Goal: Task Accomplishment & Management: Use online tool/utility

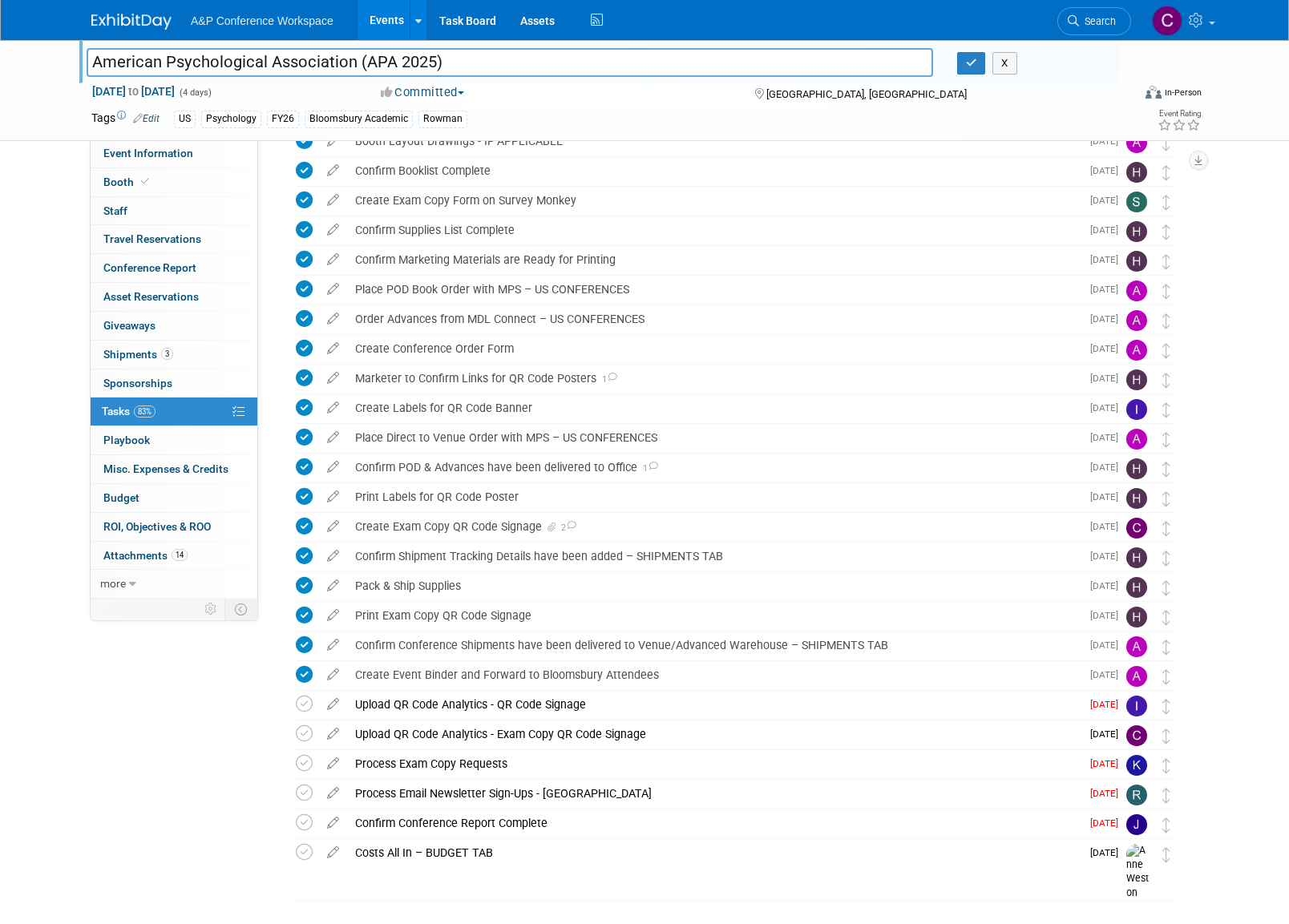
click at [476, 67] on input "American Psychological Association (APA 2025)" at bounding box center [509, 61] width 846 height 28
click at [1088, 18] on span "Search" at bounding box center [1097, 21] width 37 height 12
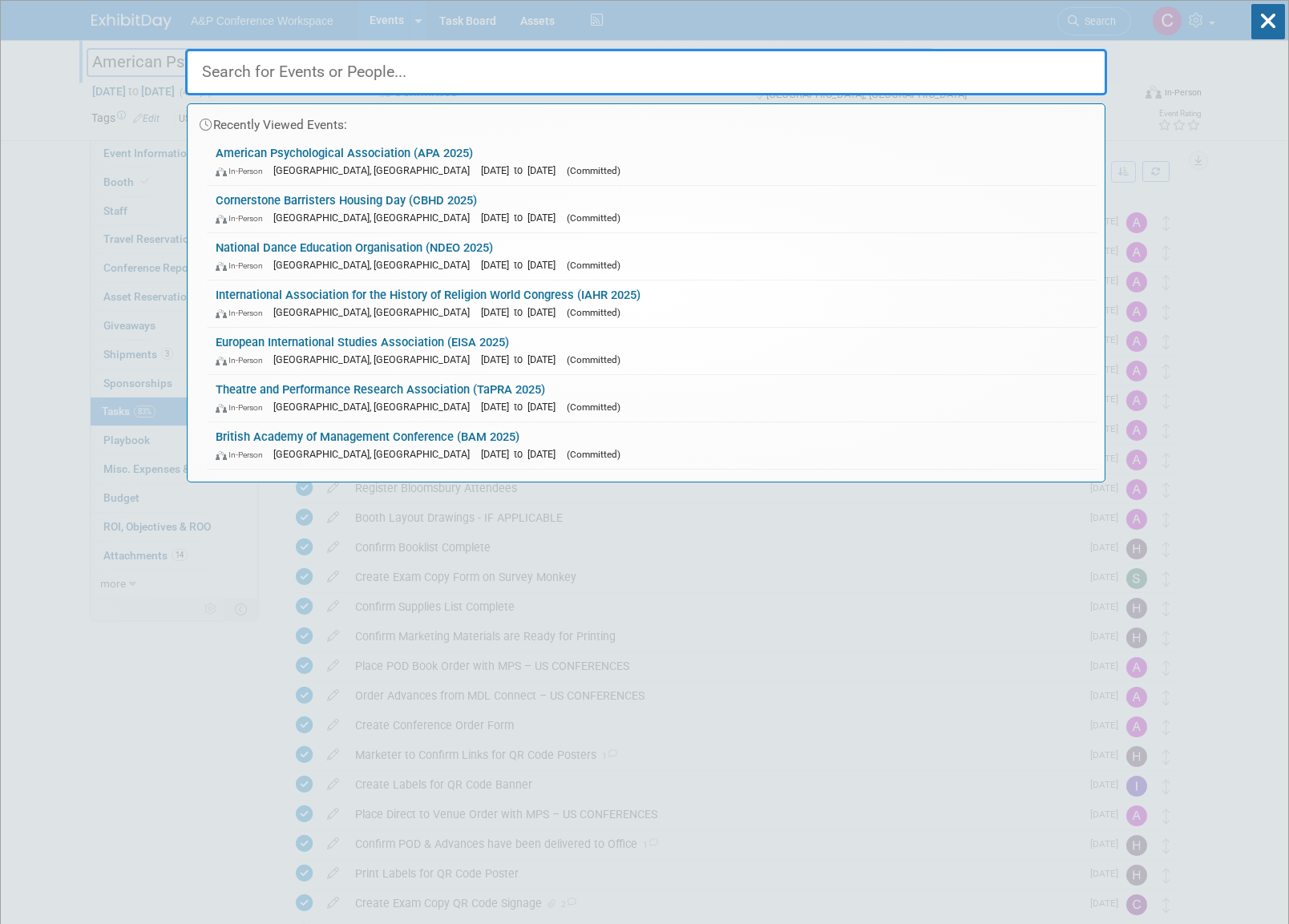
paste input "CBHD 2025"
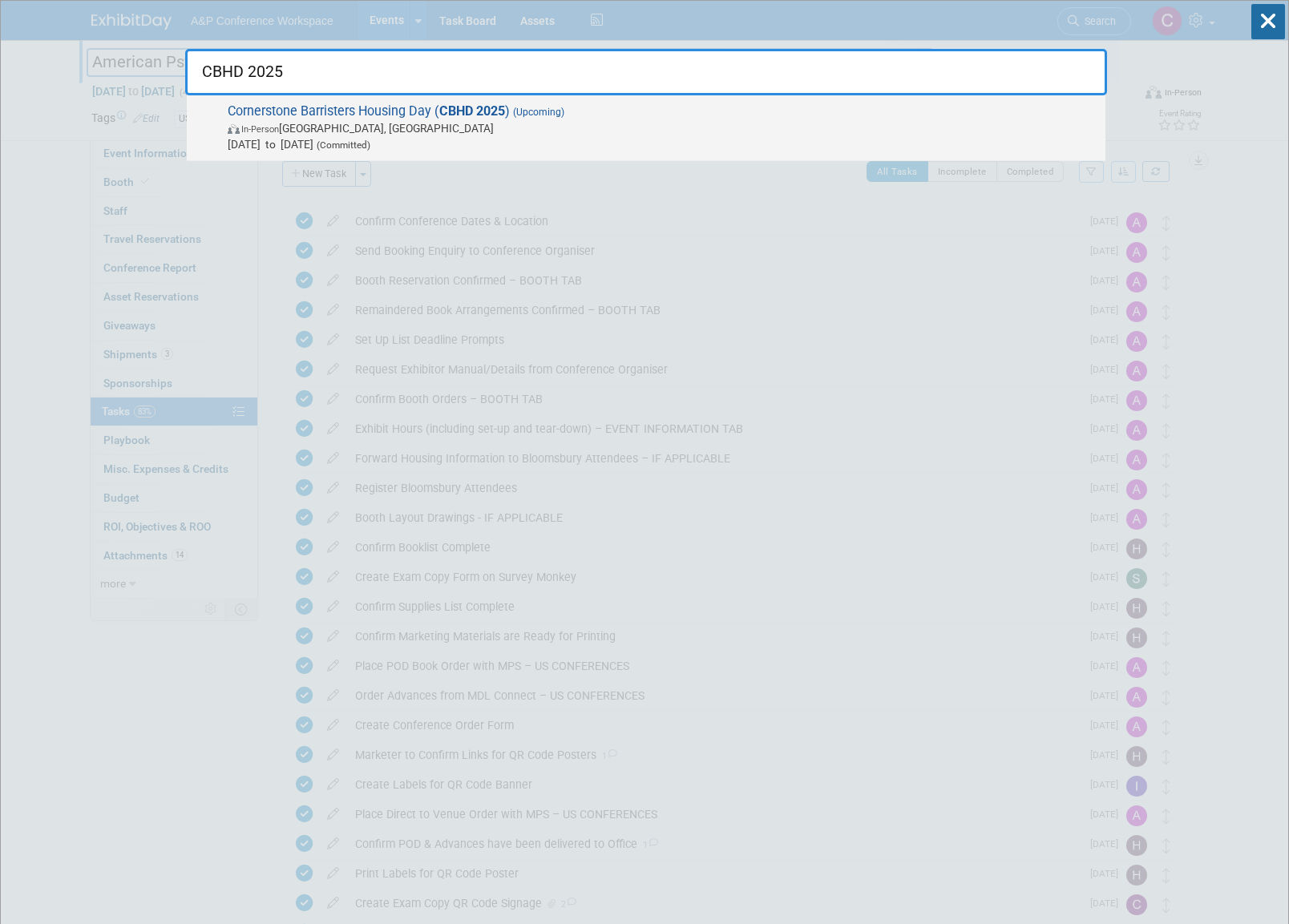
type input "CBHD 2025"
click at [443, 110] on strong "CBHD 2025" at bounding box center [472, 111] width 66 height 15
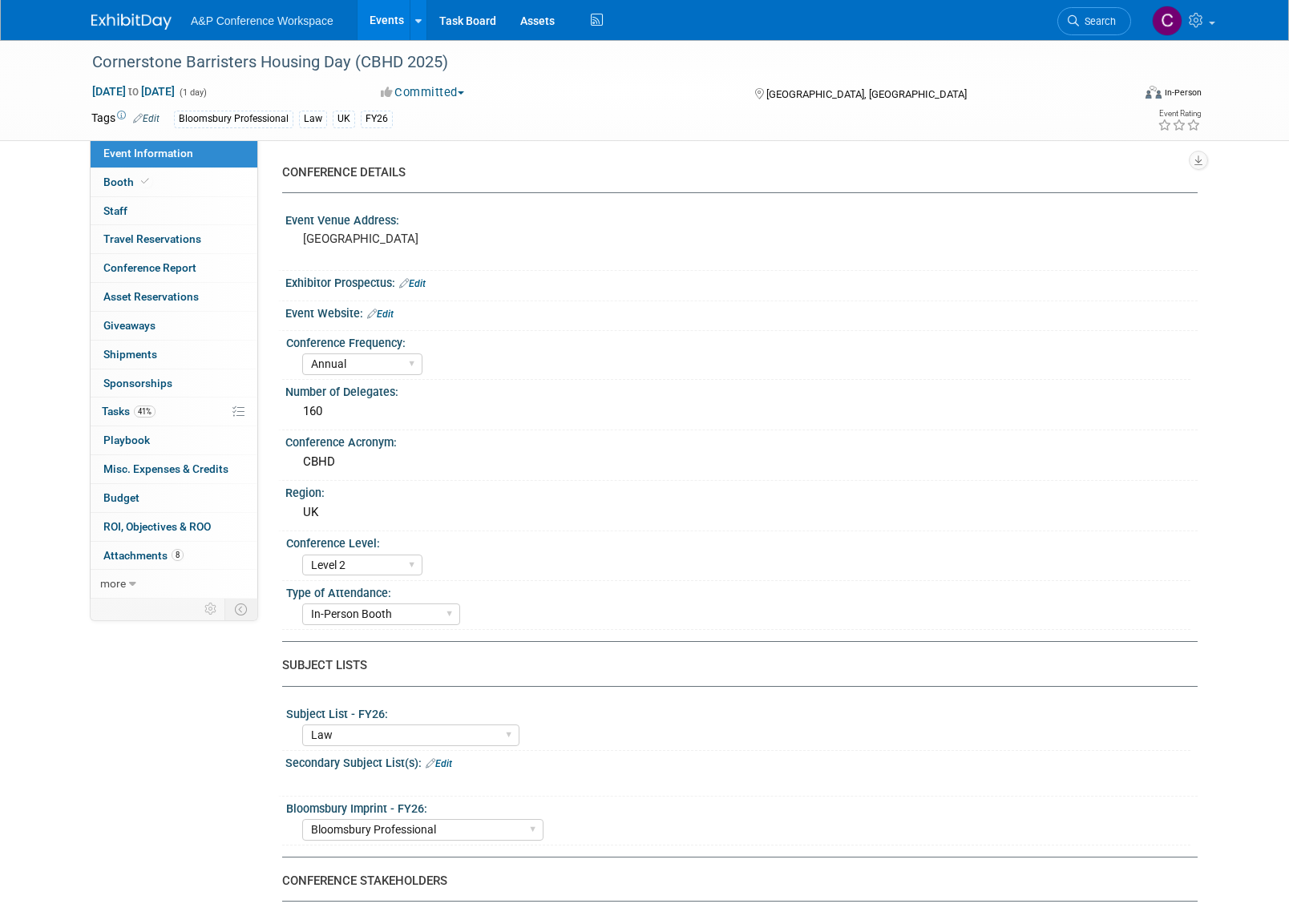
select select "Annual"
select select "Level 2"
select select "In-Person Booth"
select select "Law"
select select "Bloomsbury Professional"
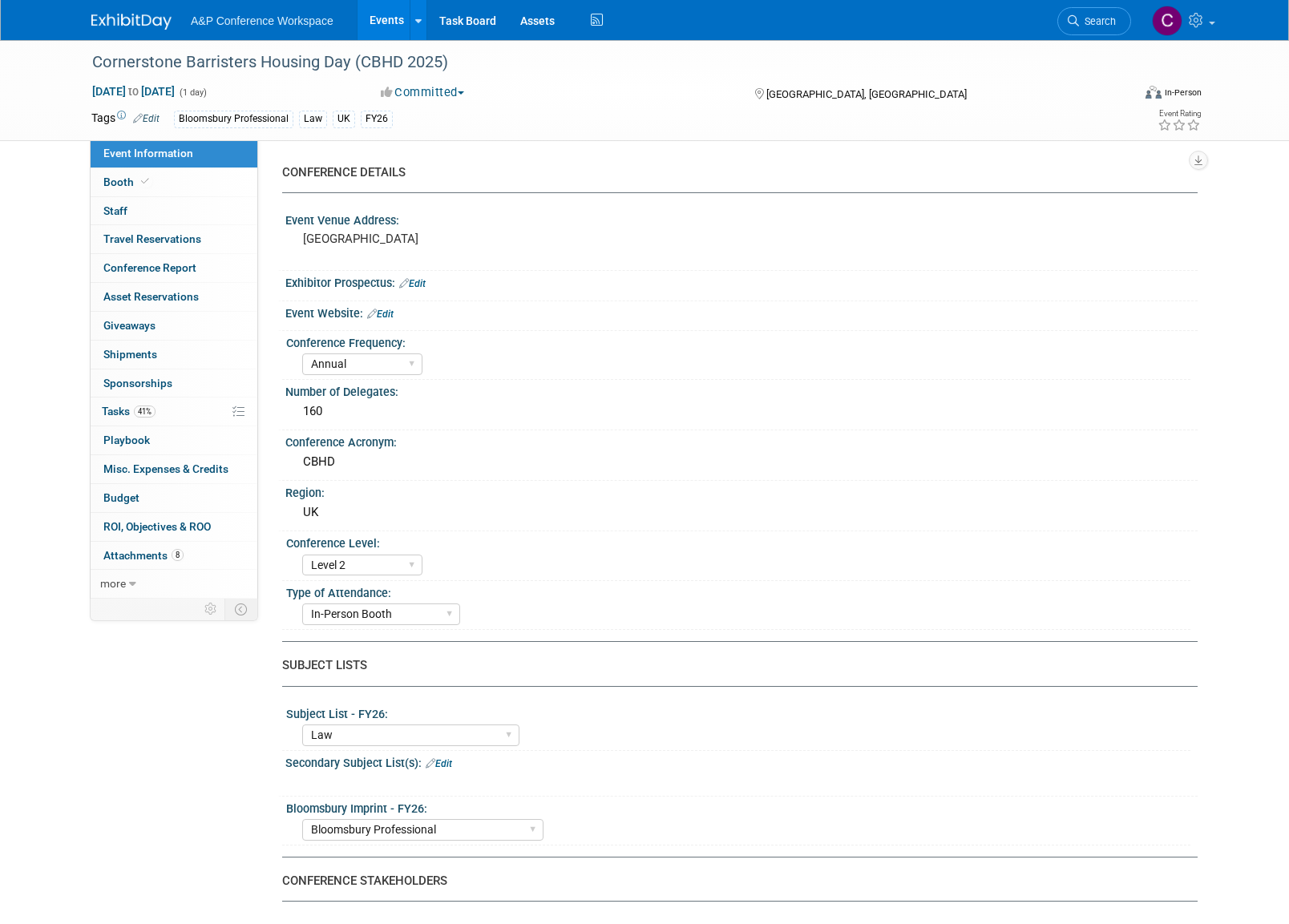
select select "[PERSON_NAME]"
select select "Brand/Subject Presence​"
click at [121, 405] on span "Tasks 41%" at bounding box center [129, 411] width 54 height 13
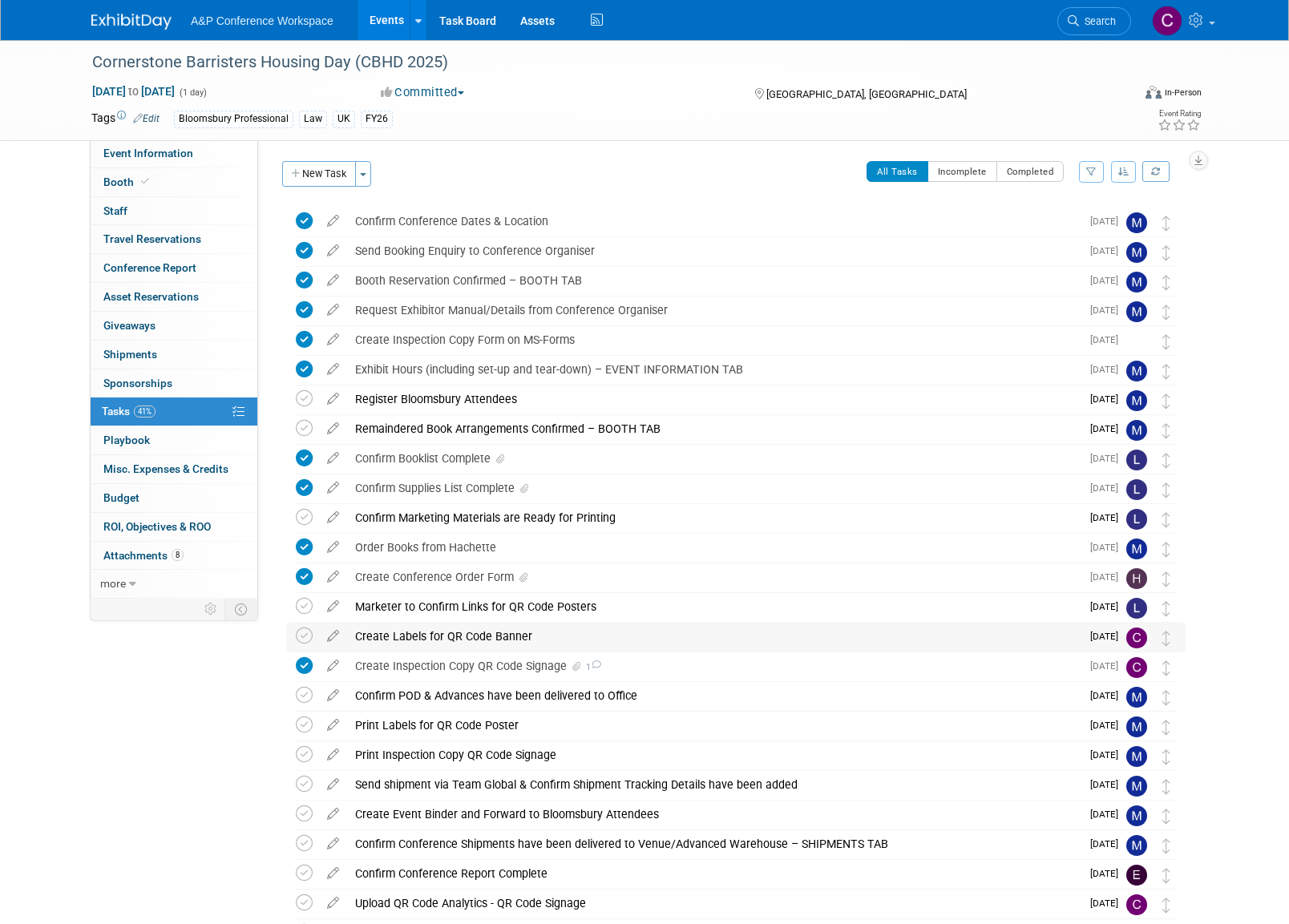
click at [467, 633] on div "Create Labels for QR Code Banner" at bounding box center [713, 636] width 734 height 27
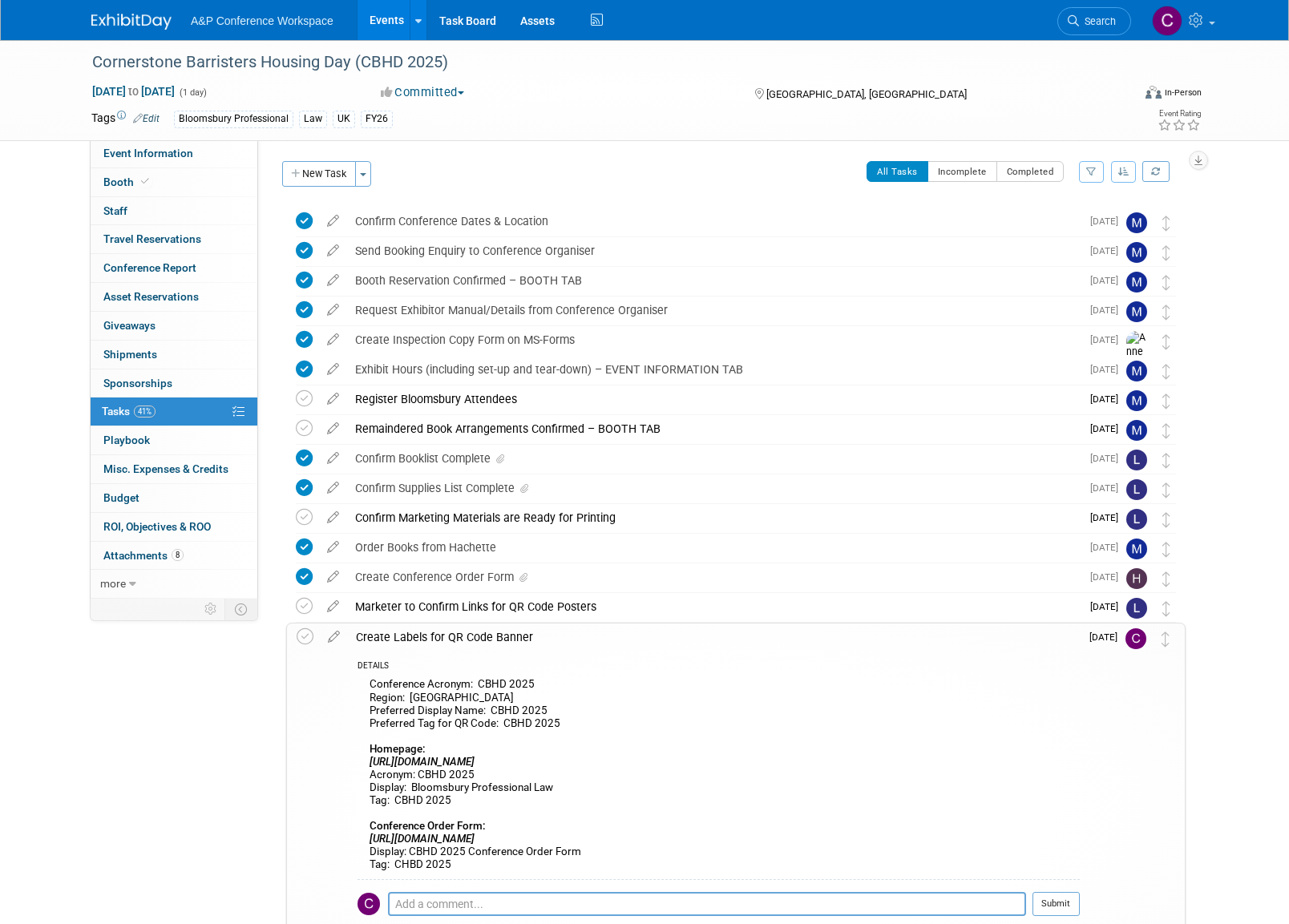
scroll to position [5, 0]
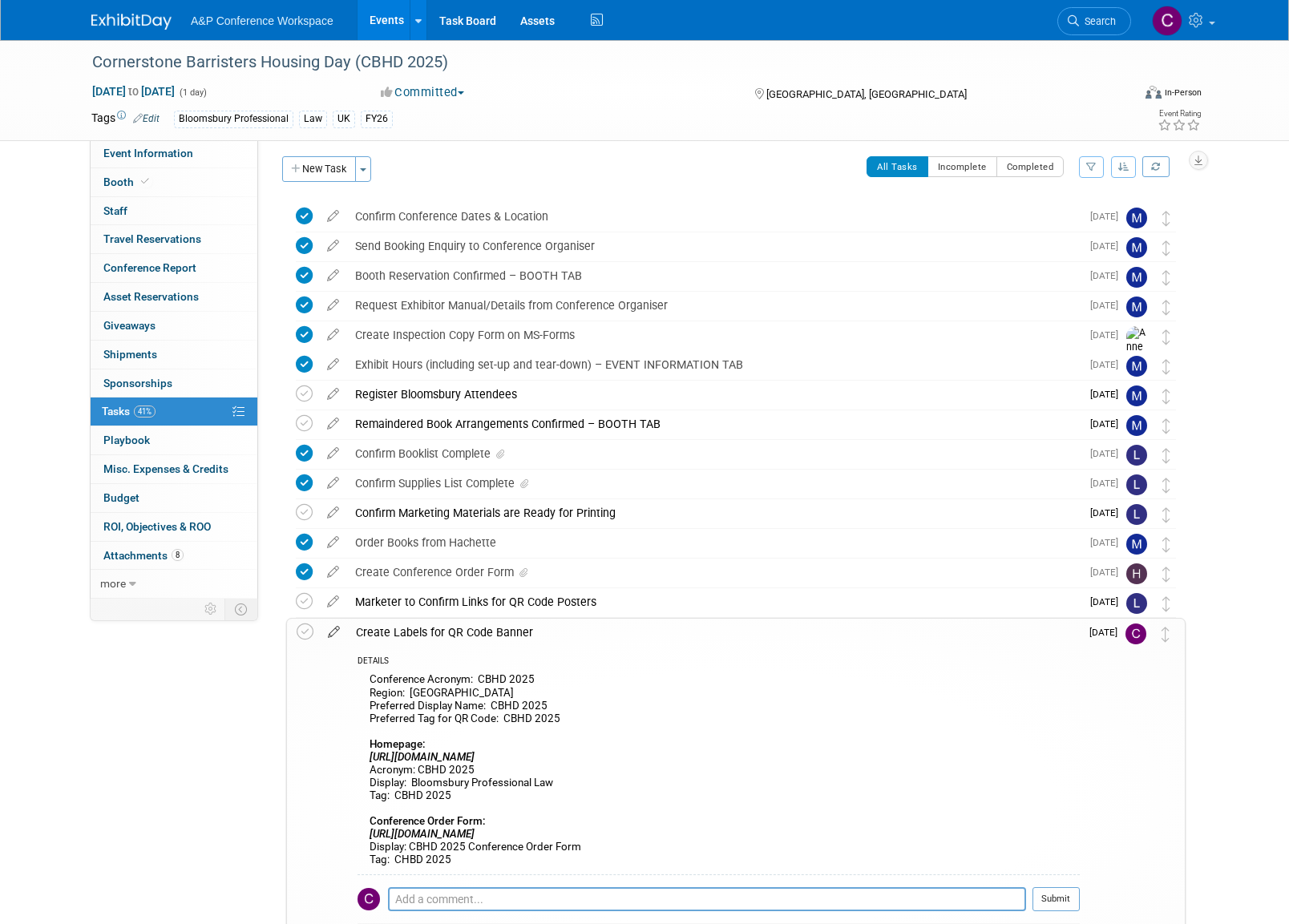
click at [333, 629] on icon at bounding box center [334, 628] width 28 height 20
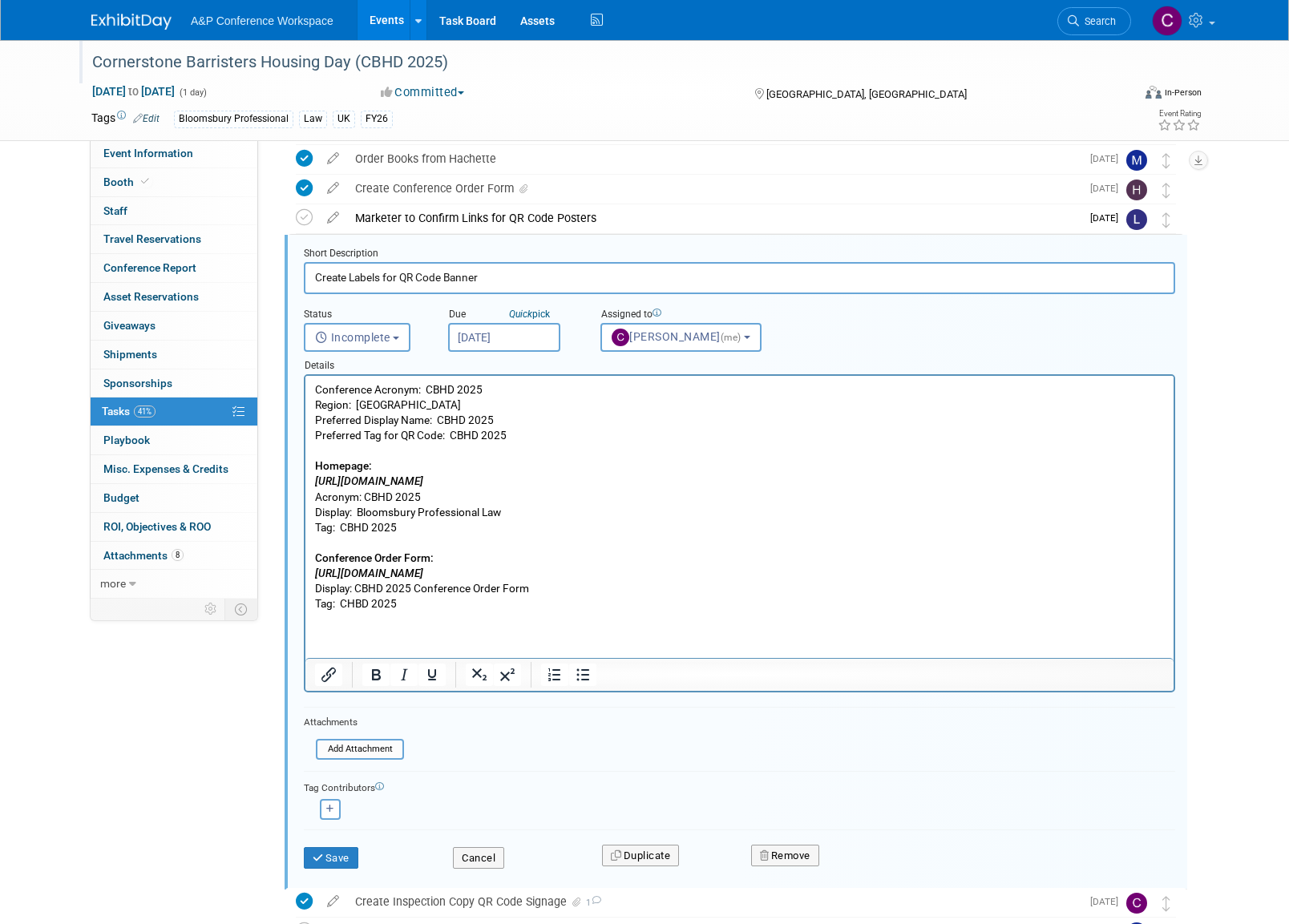
scroll to position [389, 0]
drag, startPoint x: 441, startPoint y: 59, endPoint x: 57, endPoint y: 66, distance: 384.1
click at [57, 66] on div "Cornerstone Barristers Housing Day (CBHD 2025) Oct 13, 2025 to Oct 13, 2025 (1 …" at bounding box center [644, 91] width 1289 height 101
copy div "Cornerstone Barristers Housing Day (CBHD 2025"
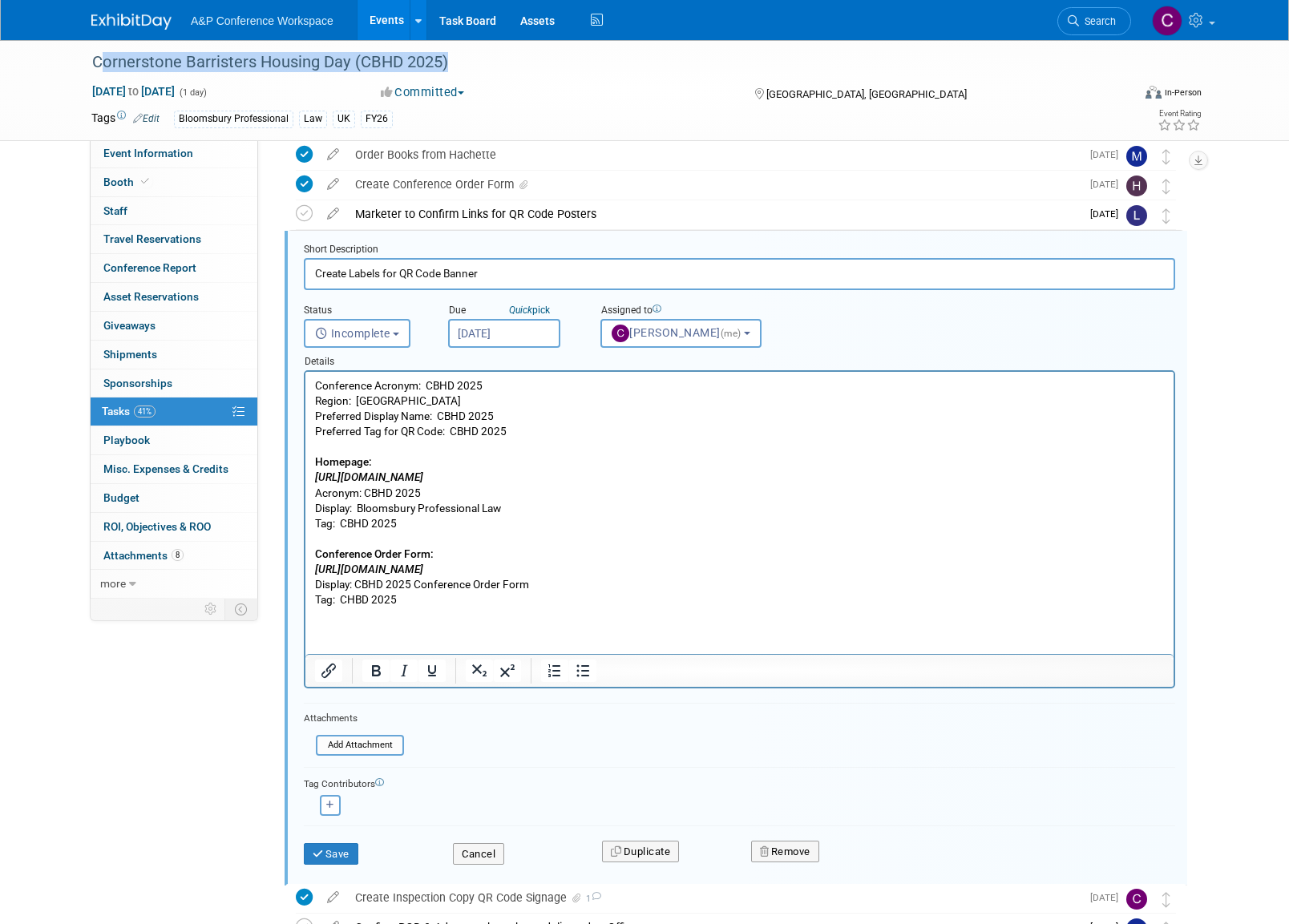
scroll to position [392, 0]
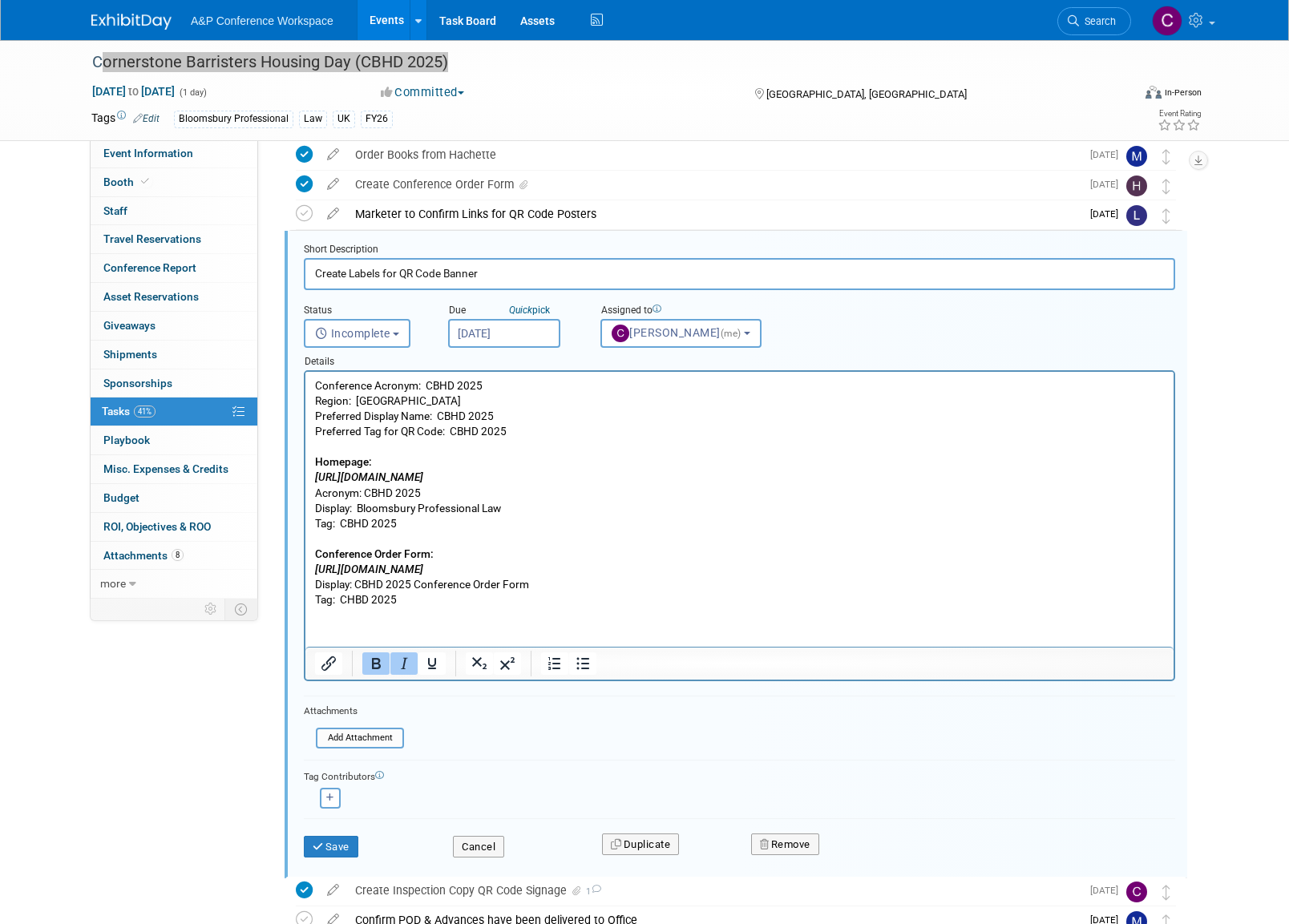
drag, startPoint x: 313, startPoint y: 475, endPoint x: 561, endPoint y: 477, distance: 248.0
click at [561, 477] on html "Conference Acronym: CBHD 2025 Region: UK Preferred Display Name: CBHD 2025 Pref…" at bounding box center [739, 490] width 868 height 235
copy icon "https://www.bloomsburyprofessional.com/uk/law/"
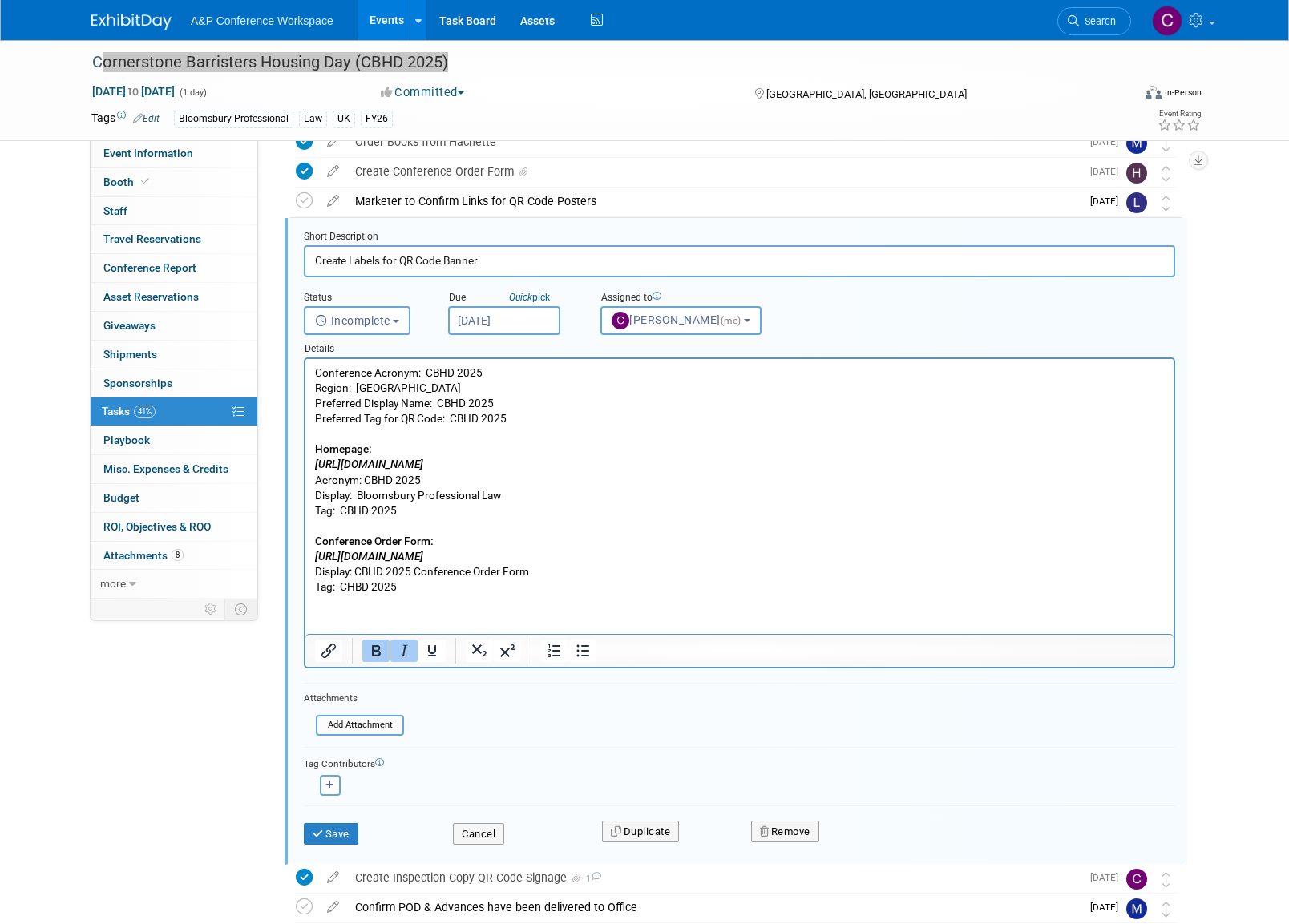
scroll to position [405, 0]
drag, startPoint x: 357, startPoint y: 494, endPoint x: 502, endPoint y: 497, distance: 145.0
click at [502, 497] on p "Conference Acronym: CBHD 2025 Region: UK Preferred Display Name: CBHD 2025 Pref…" at bounding box center [739, 480] width 850 height 229
copy p "Bloomsbury Professional Law"
drag, startPoint x: 343, startPoint y: 511, endPoint x: 399, endPoint y: 510, distance: 56.0
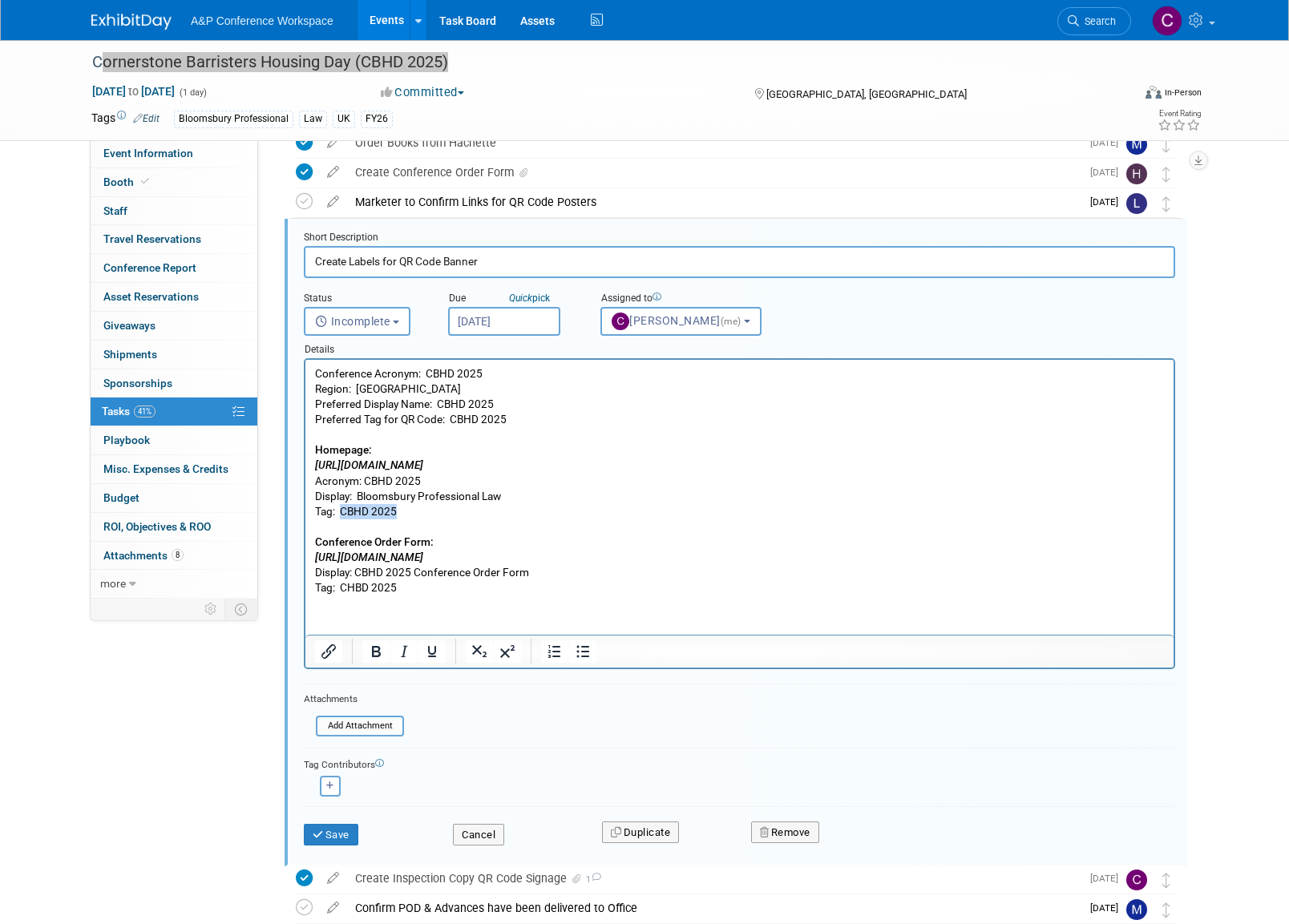
click at [399, 510] on p "Conference Acronym: CBHD 2025 Region: UK Preferred Display Name: CBHD 2025 Pref…" at bounding box center [739, 480] width 850 height 229
copy p "CBHD 2025"
drag, startPoint x: 316, startPoint y: 555, endPoint x: 700, endPoint y: 554, distance: 384.0
click at [700, 554] on p "Conference Acronym: CBHD 2025 Region: UK Preferred Display Name: CBHD 2025 Pref…" at bounding box center [739, 480] width 850 height 229
copy icon "https://www.bloomsbury.com/media/gj4o4ha2/cbhd-conference-order-form.pdf"
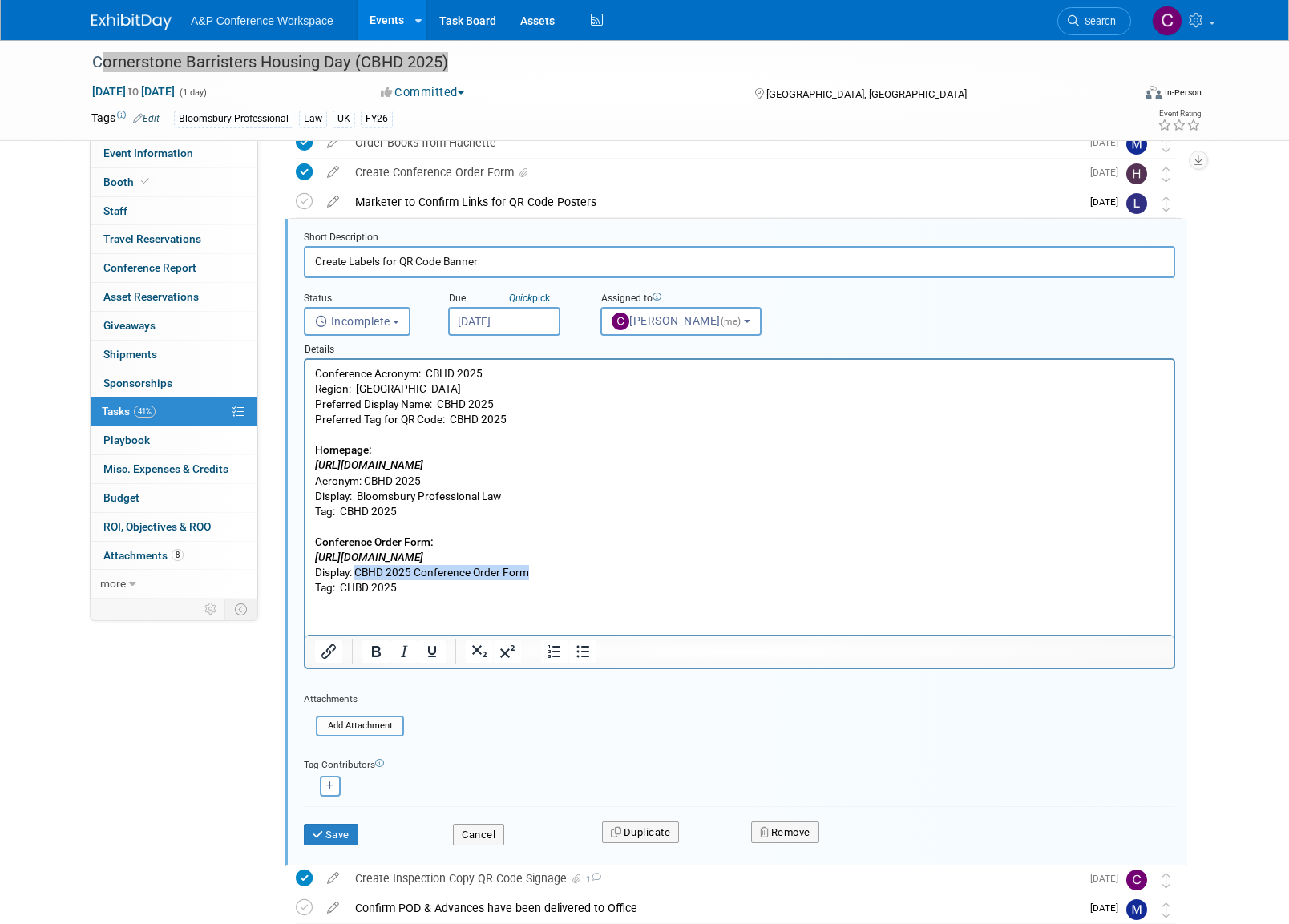
drag, startPoint x: 355, startPoint y: 570, endPoint x: 525, endPoint y: 574, distance: 170.0
click at [525, 574] on p "Conference Acronym: CBHD 2025 Region: UK Preferred Display Name: CBHD 2025 Pref…" at bounding box center [739, 480] width 850 height 229
copy p "CBHD 2025 Conference Order Form"
drag, startPoint x: 343, startPoint y: 585, endPoint x: 405, endPoint y: 590, distance: 62.2
click at [405, 590] on p "Conference Acronym: CBHD 2025 Region: UK Preferred Display Name: CBHD 2025 Pref…" at bounding box center [739, 480] width 850 height 229
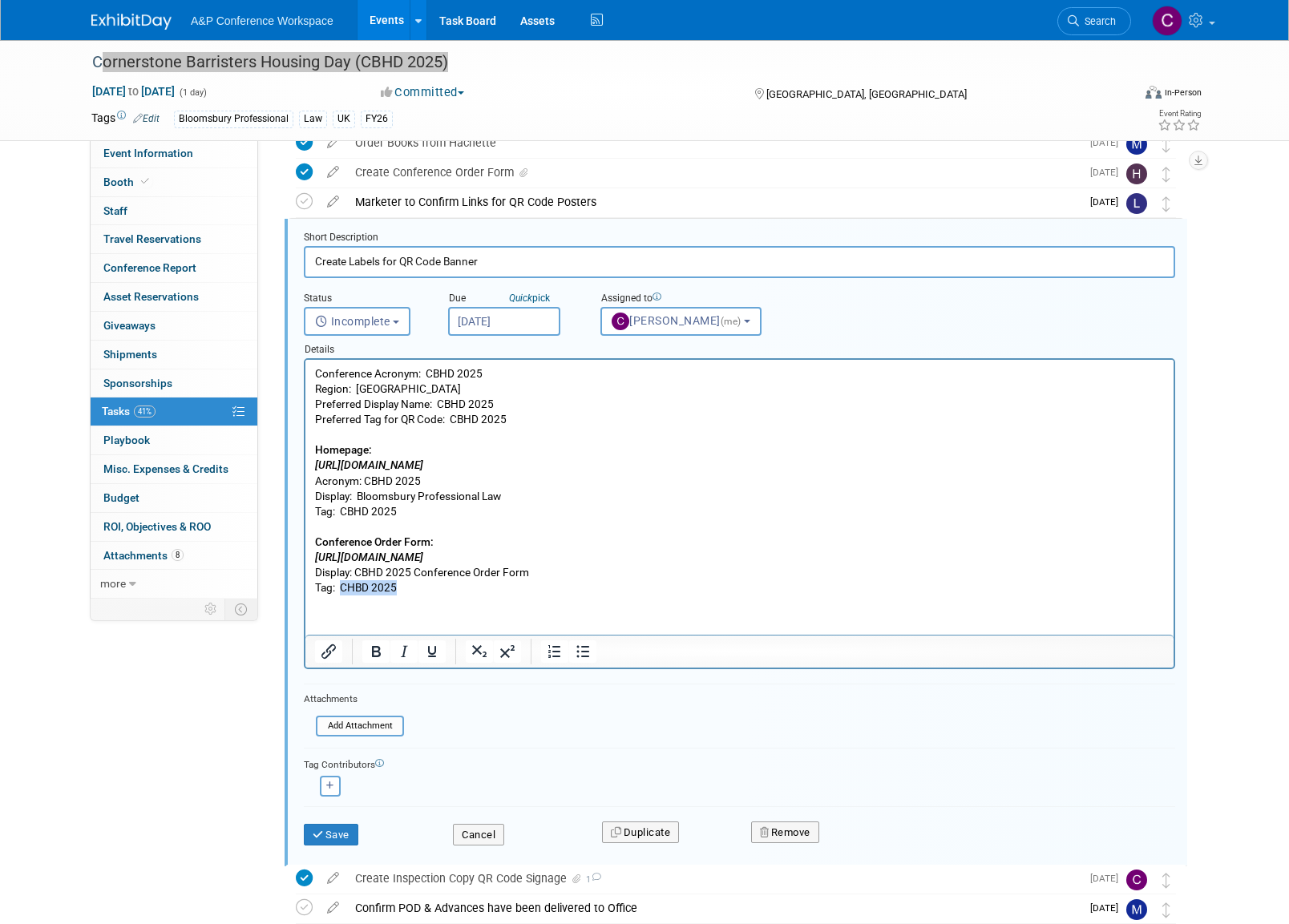
copy p "CHBD 2025"
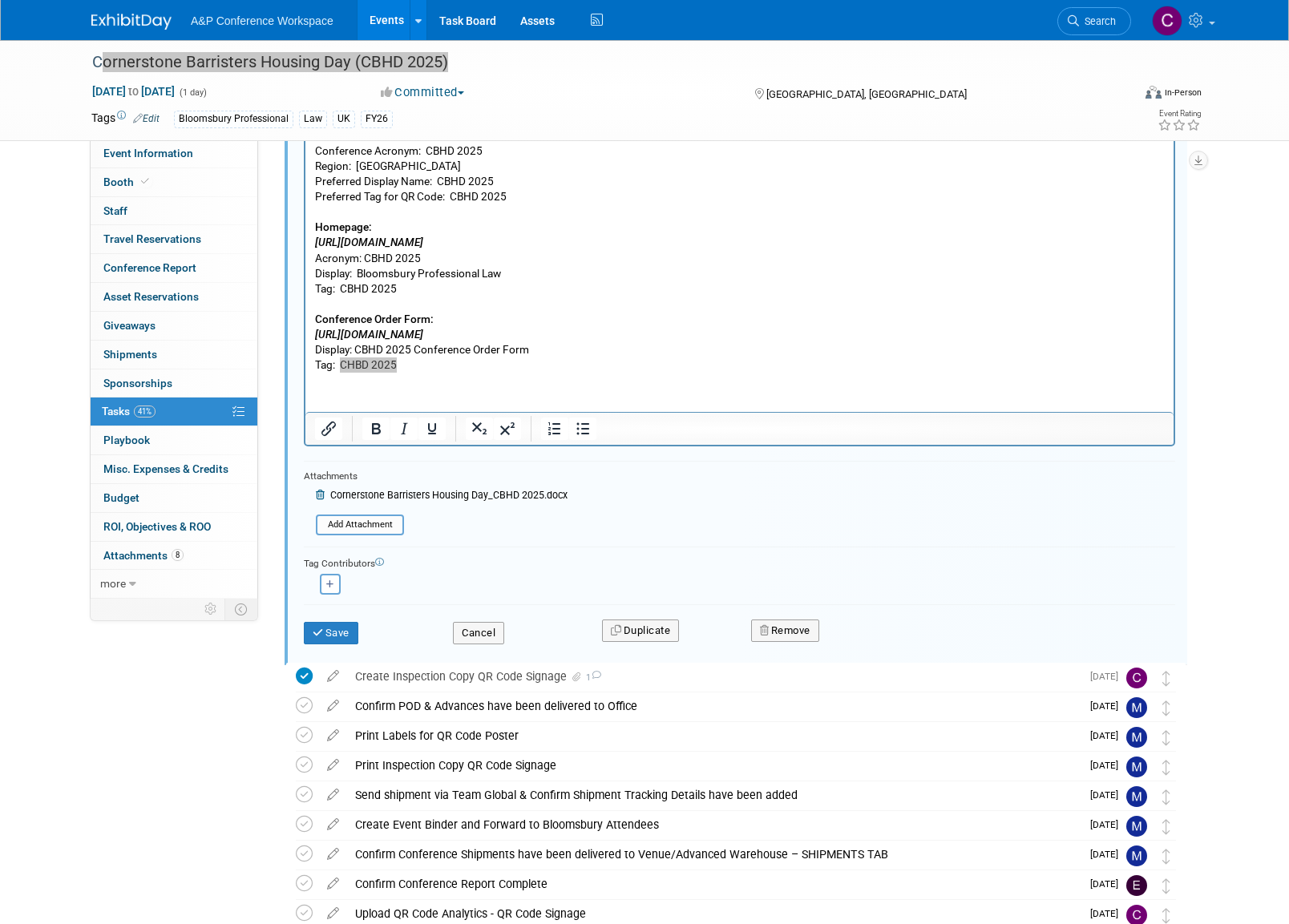
scroll to position [617, 0]
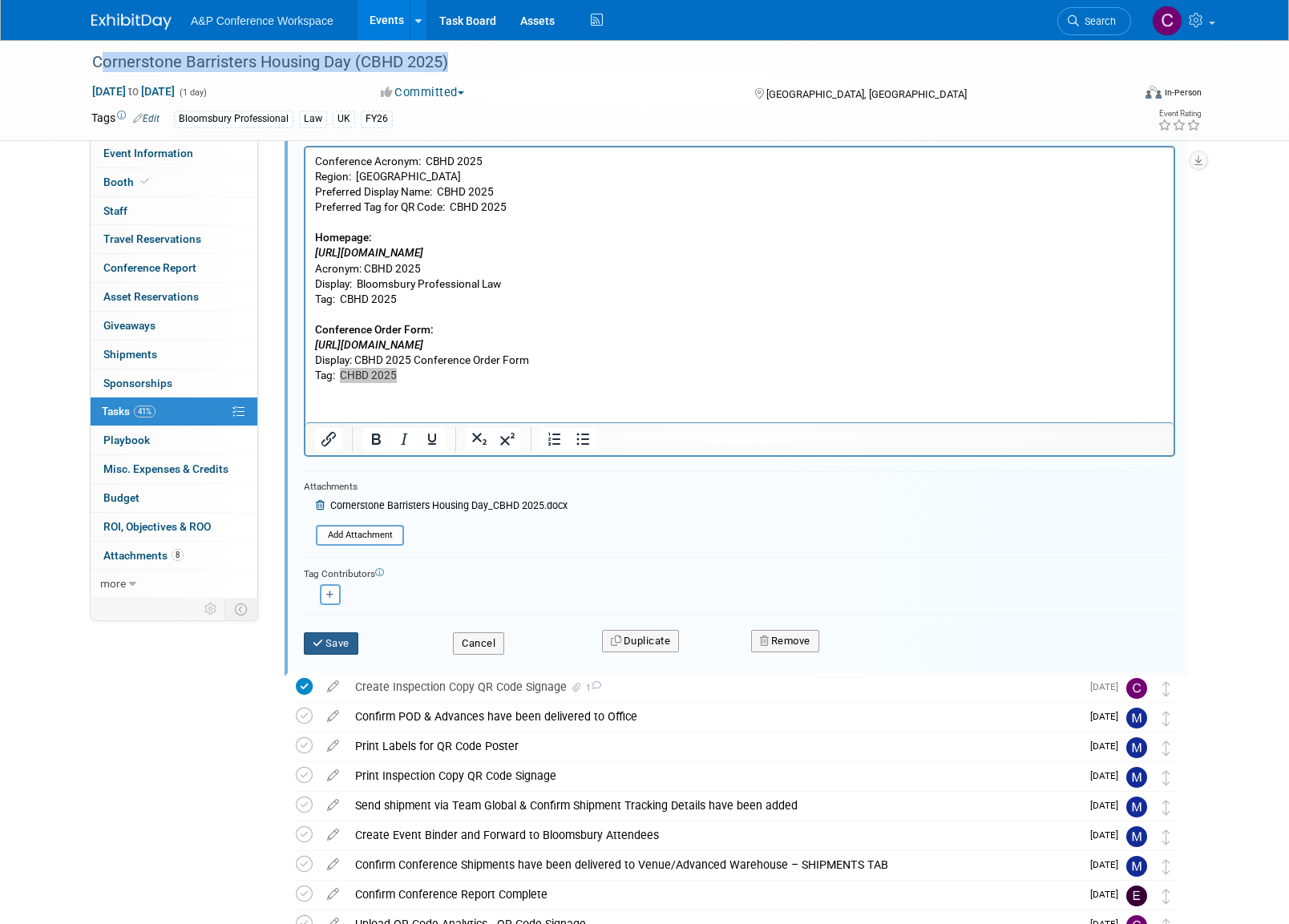
click at [339, 637] on button "Save" at bounding box center [330, 643] width 55 height 23
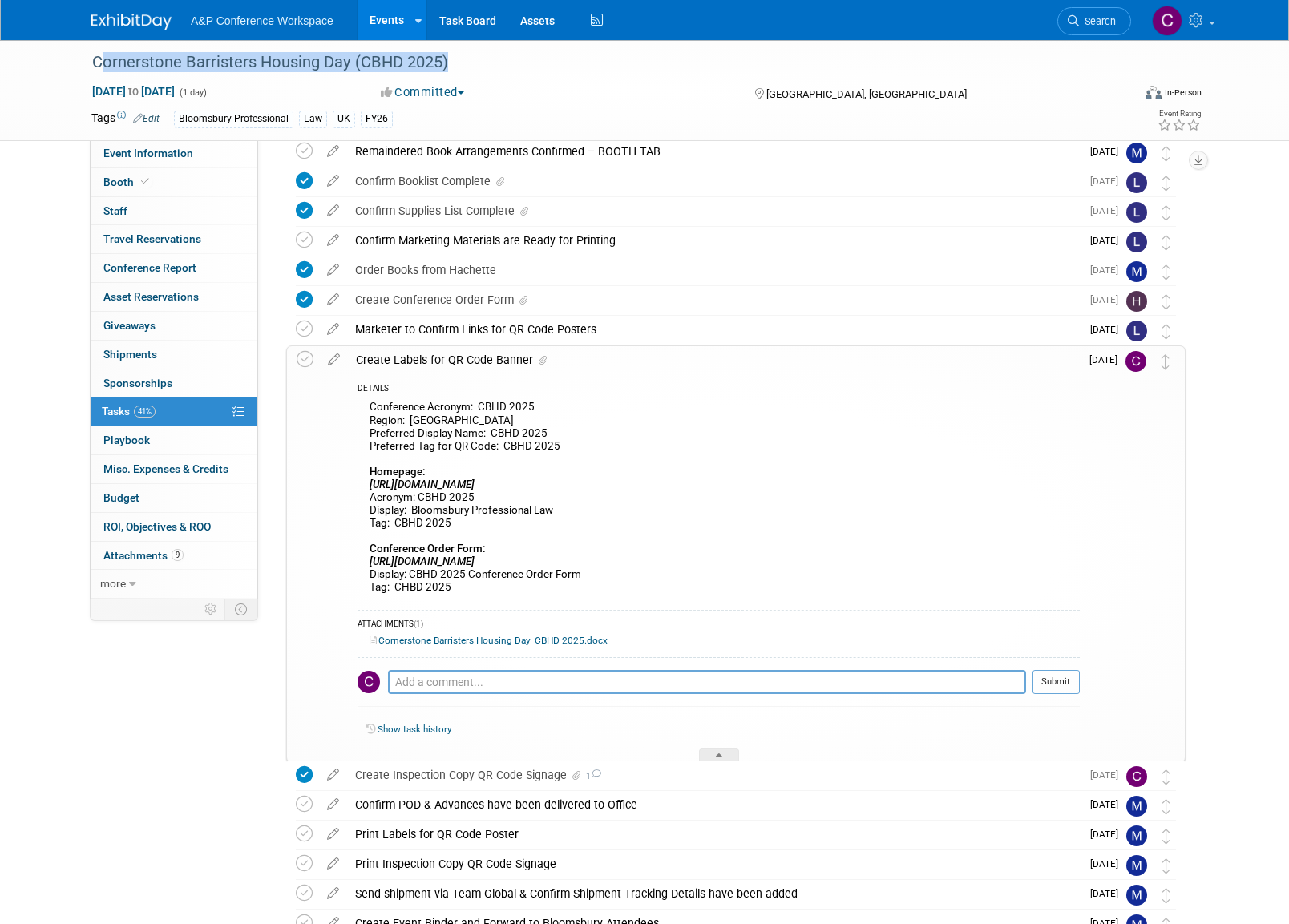
scroll to position [275, 0]
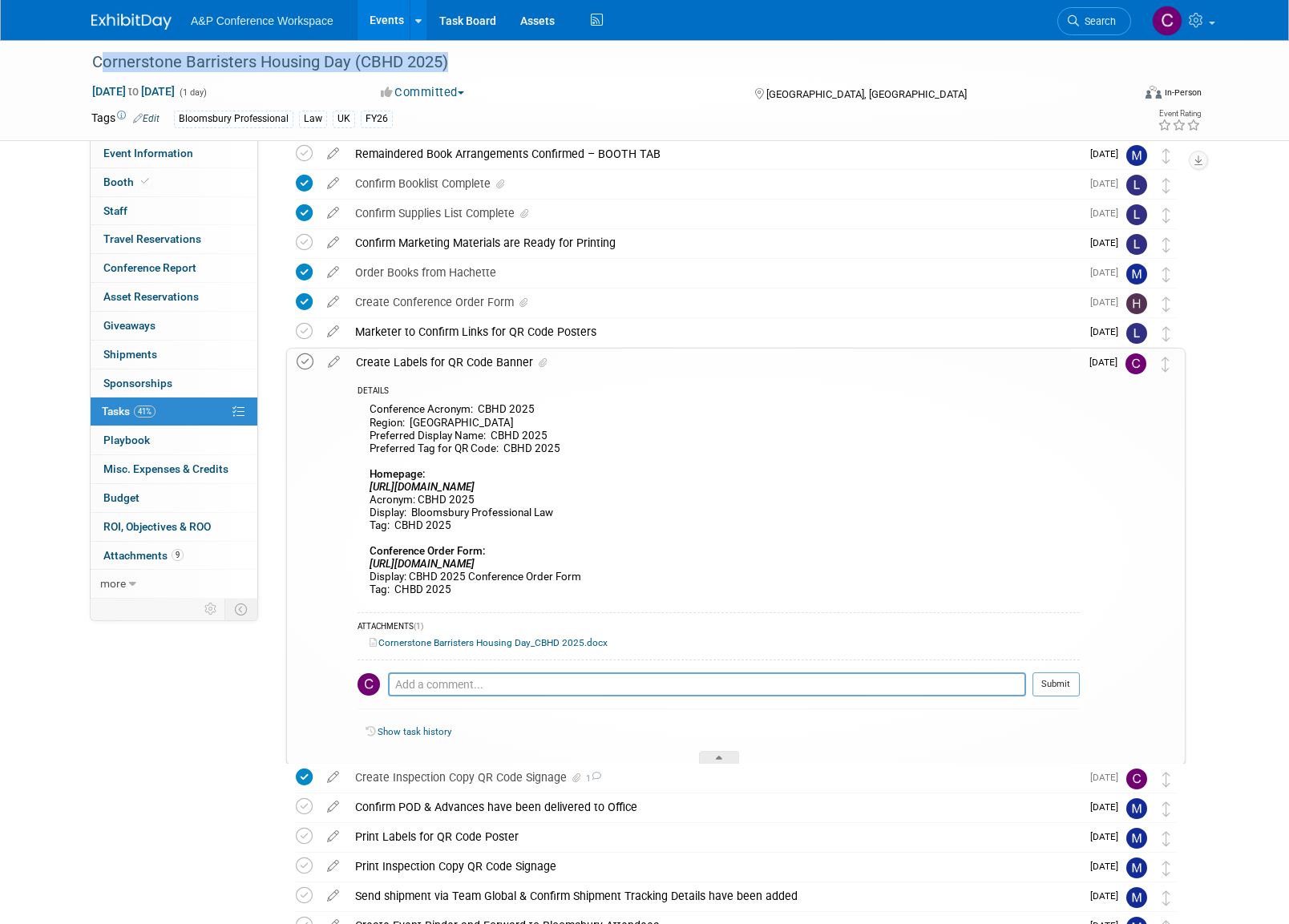
click at [303, 361] on icon at bounding box center [305, 362] width 17 height 17
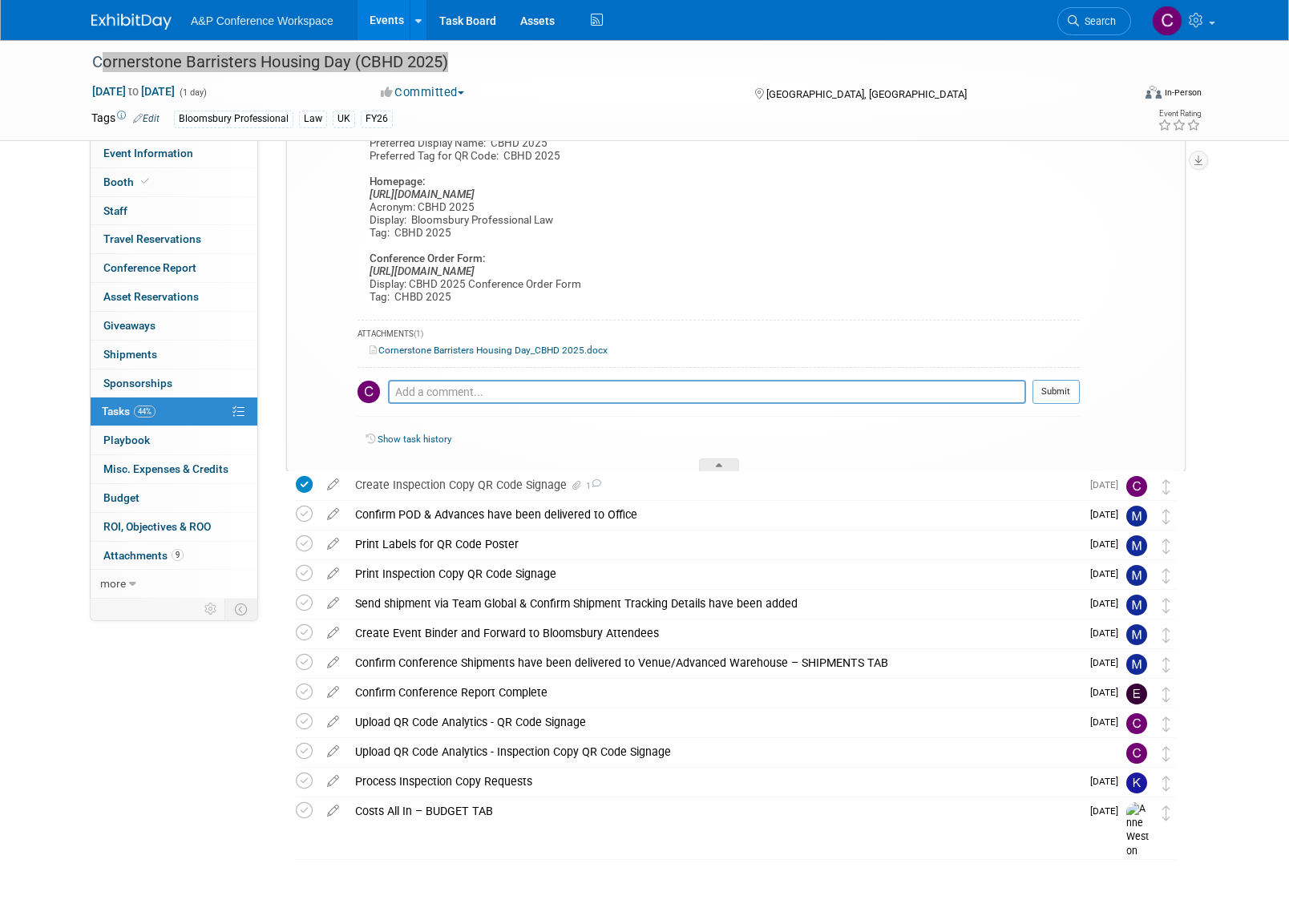
scroll to position [568, 0]
click at [359, 59] on div "Cornerstone Barristers Housing Day (CBHD 2025)" at bounding box center [597, 62] width 1020 height 29
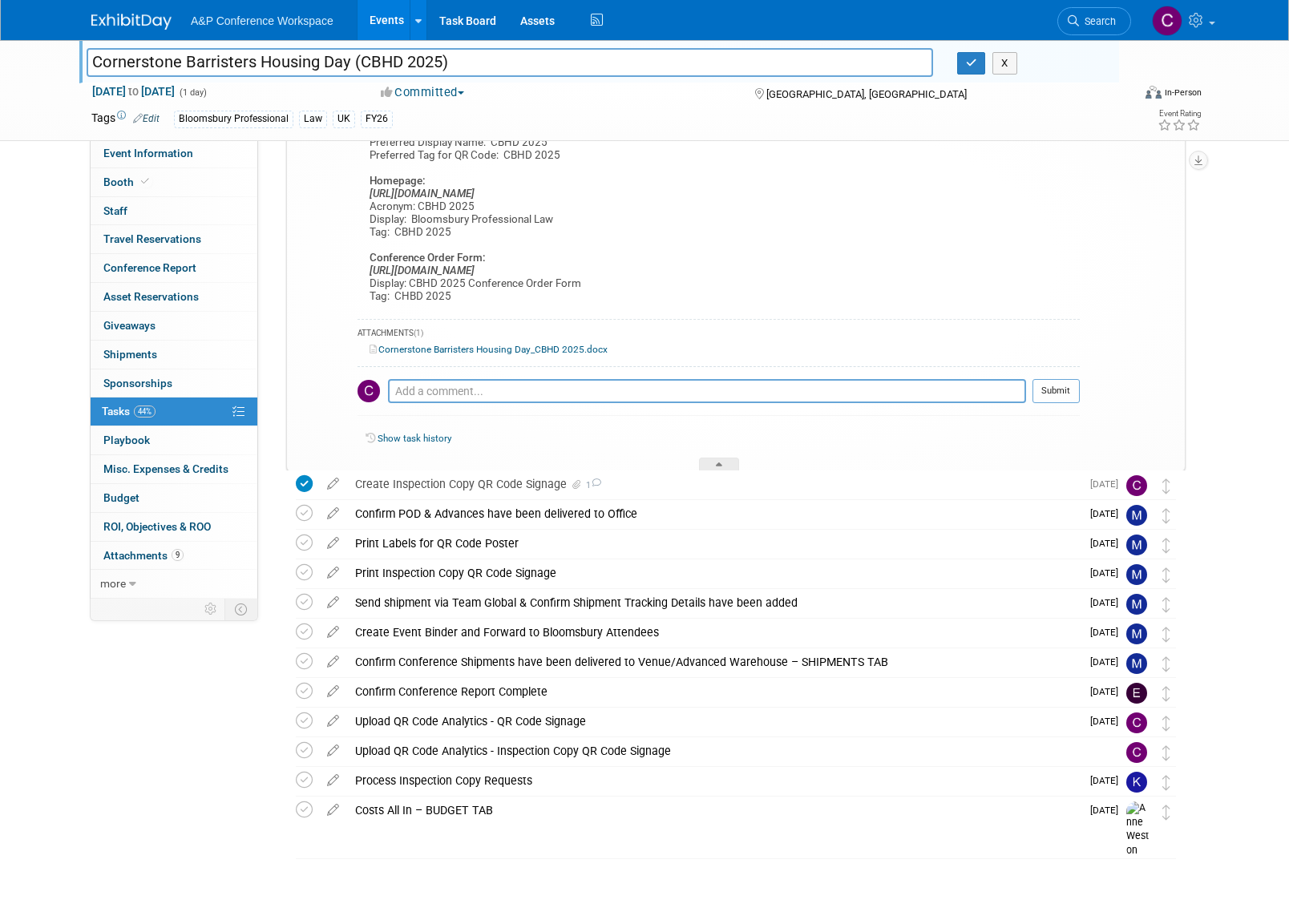
drag, startPoint x: 359, startPoint y: 60, endPoint x: 440, endPoint y: 60, distance: 81.0
click at [440, 60] on input "Cornerstone Barristers Housing Day (CBHD 2025)" at bounding box center [509, 61] width 846 height 28
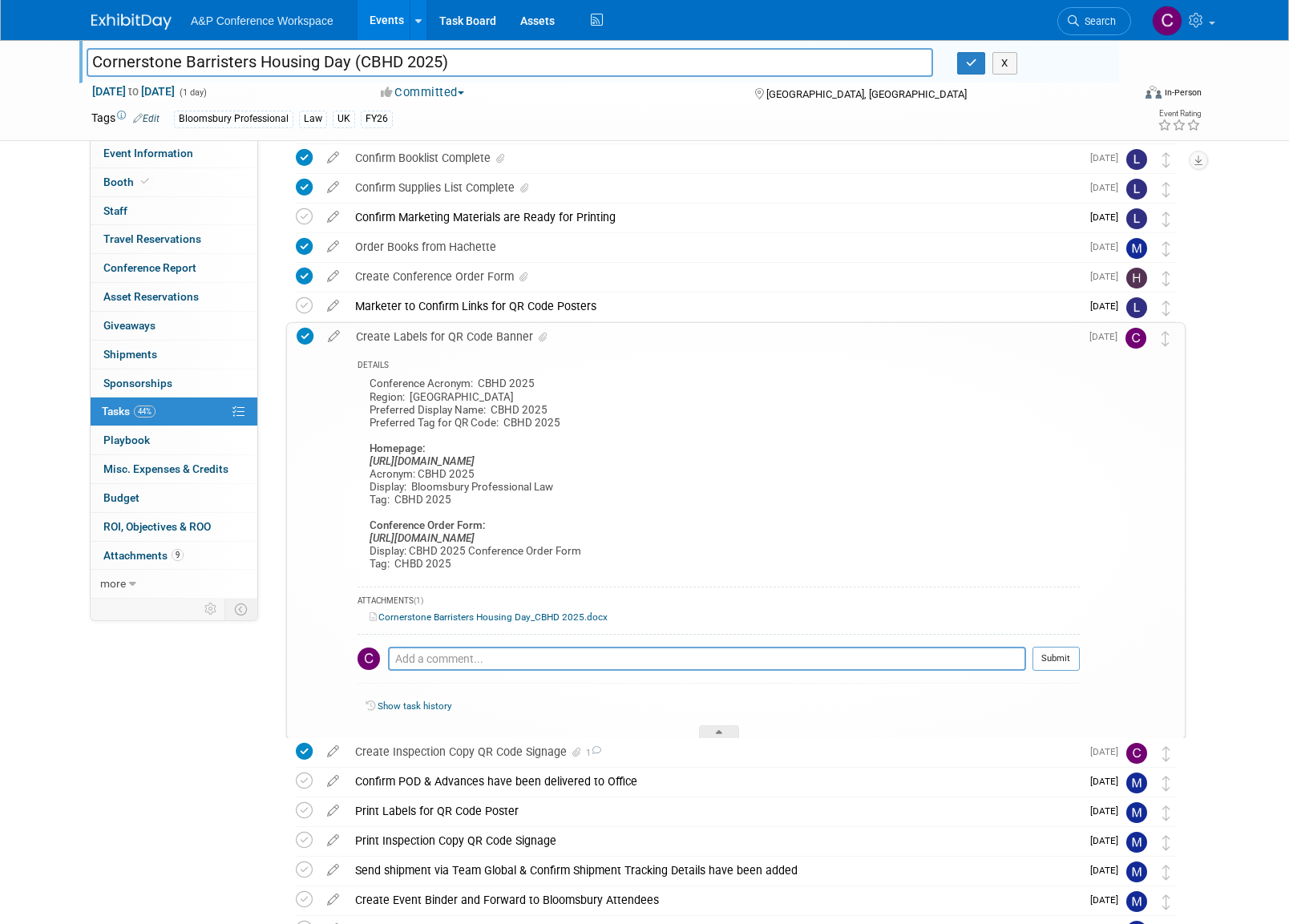
scroll to position [302, 0]
click at [401, 334] on div "Create Labels for QR Code Banner" at bounding box center [713, 335] width 732 height 27
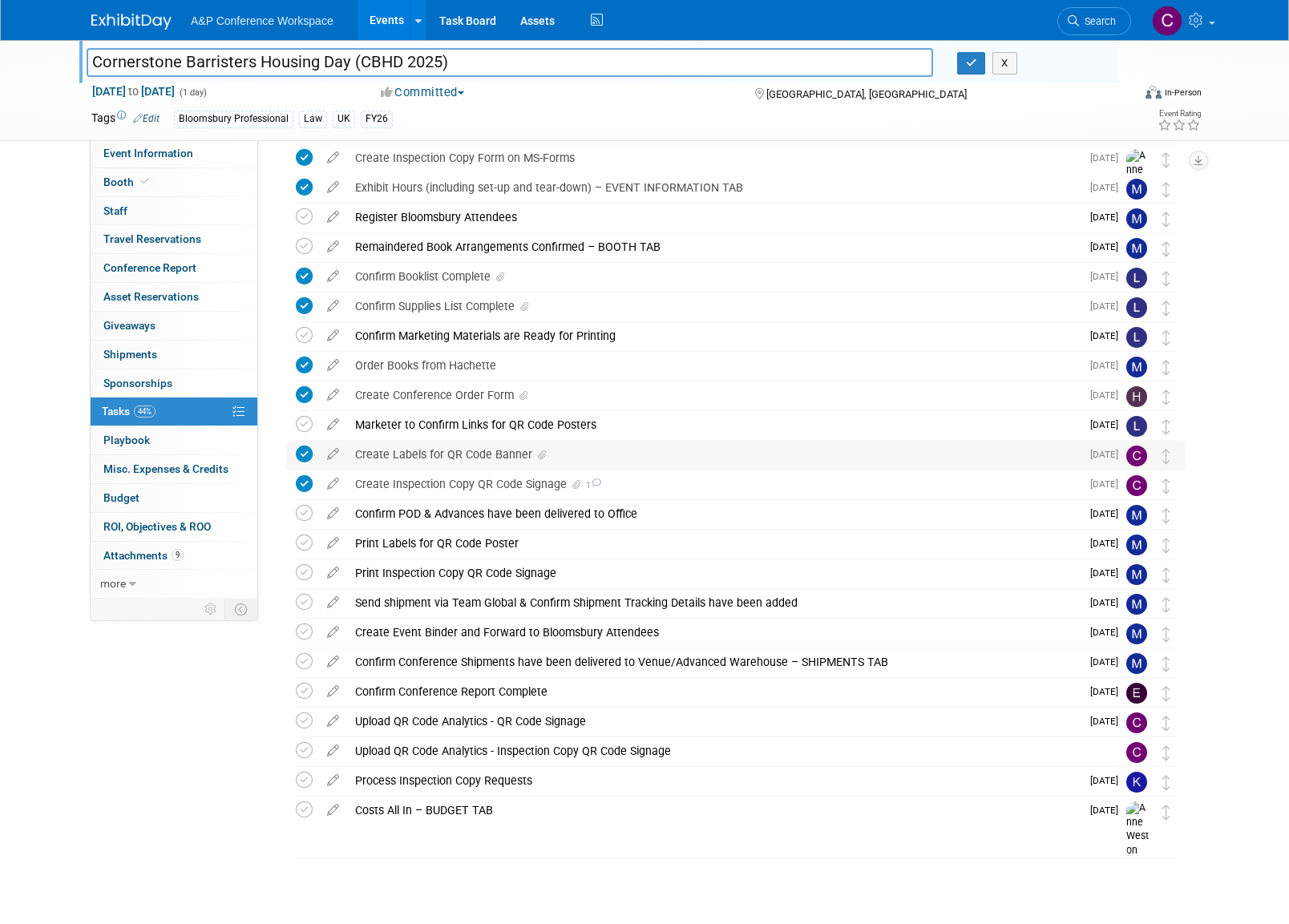
scroll to position [181, 0]
click at [457, 484] on div "Create Inspection Copy QR Code Signage 1" at bounding box center [713, 485] width 734 height 27
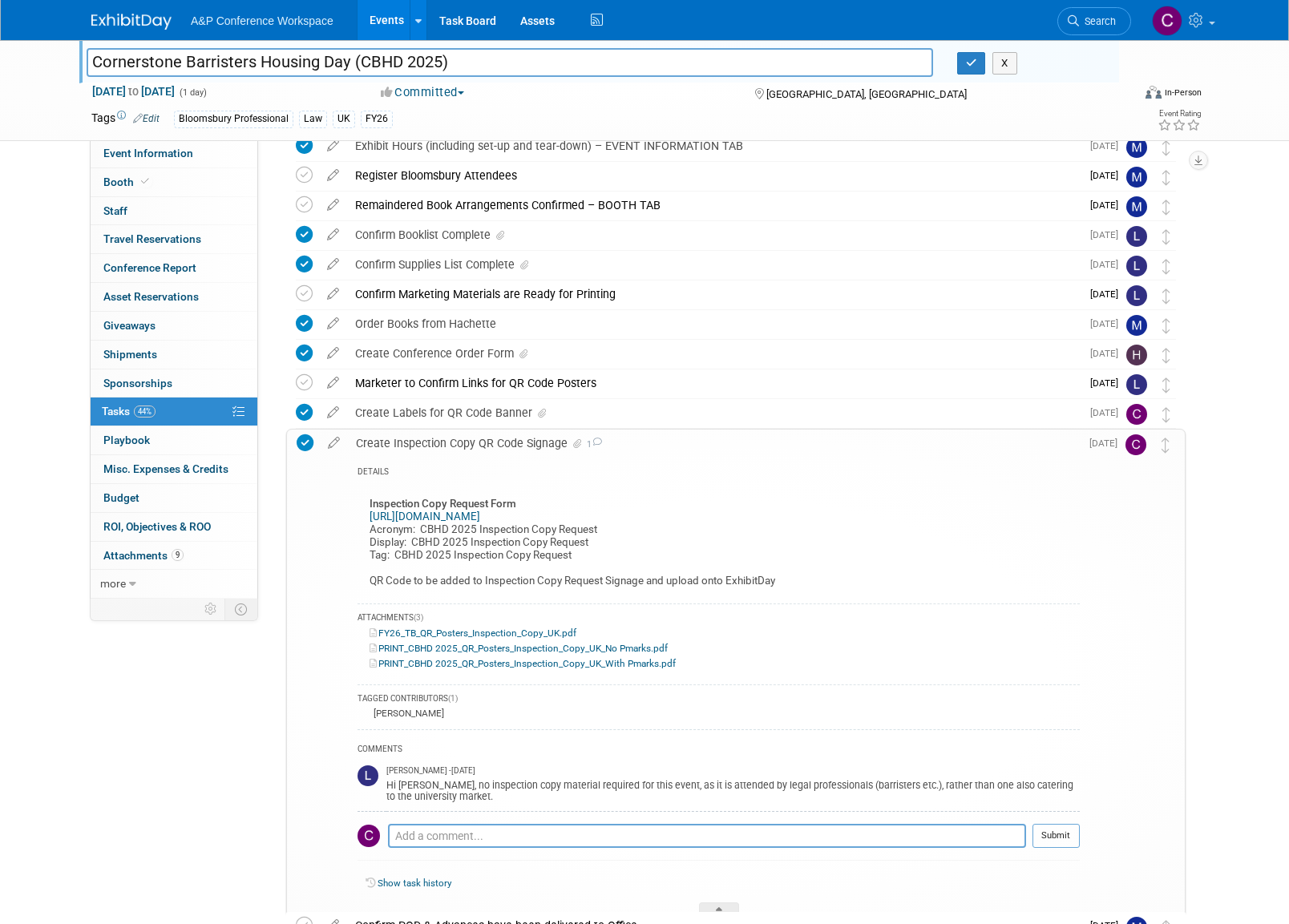
scroll to position [224, 0]
click at [399, 441] on div "Create Inspection Copy QR Code Signage 1" at bounding box center [713, 442] width 732 height 27
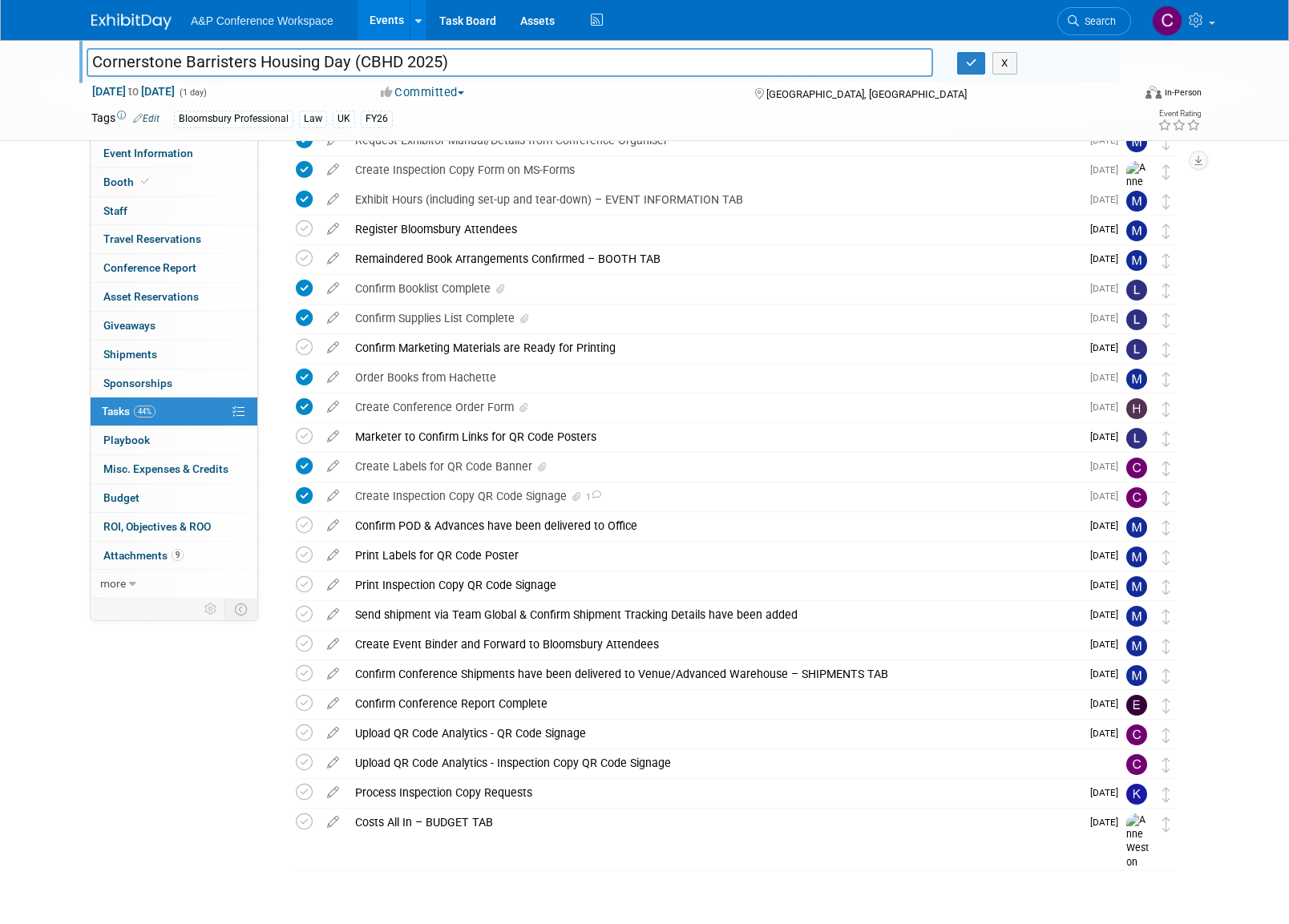
scroll to position [167, 0]
